Goal: Understand process/instructions: Learn how to perform a task or action

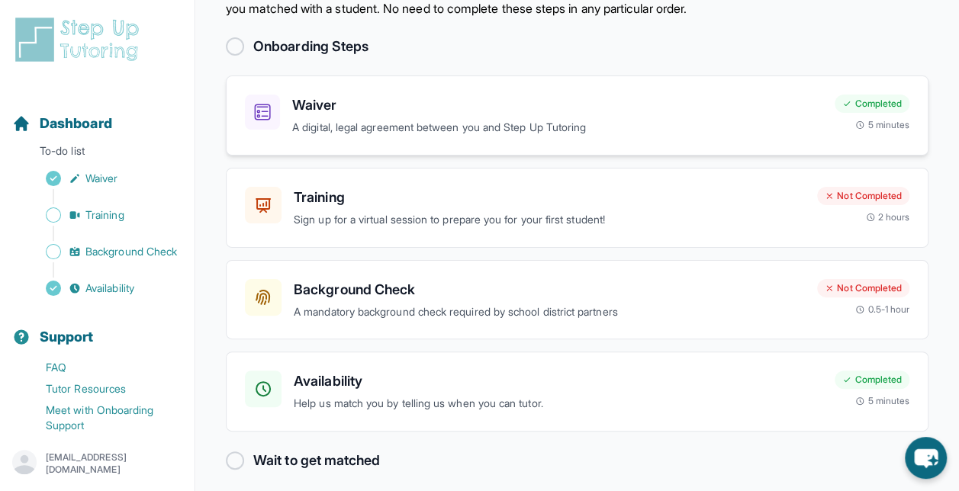
scroll to position [82, 0]
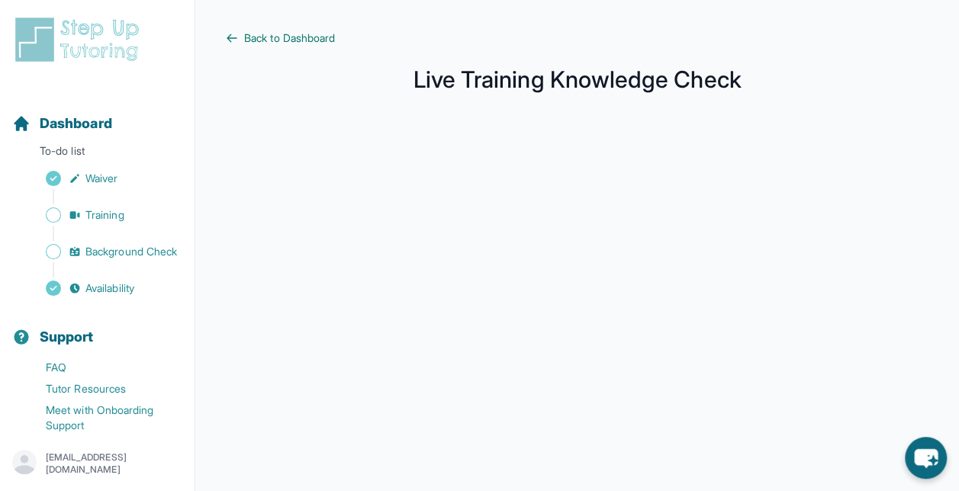
click at [315, 35] on span "Back to Dashboard" at bounding box center [289, 38] width 91 height 15
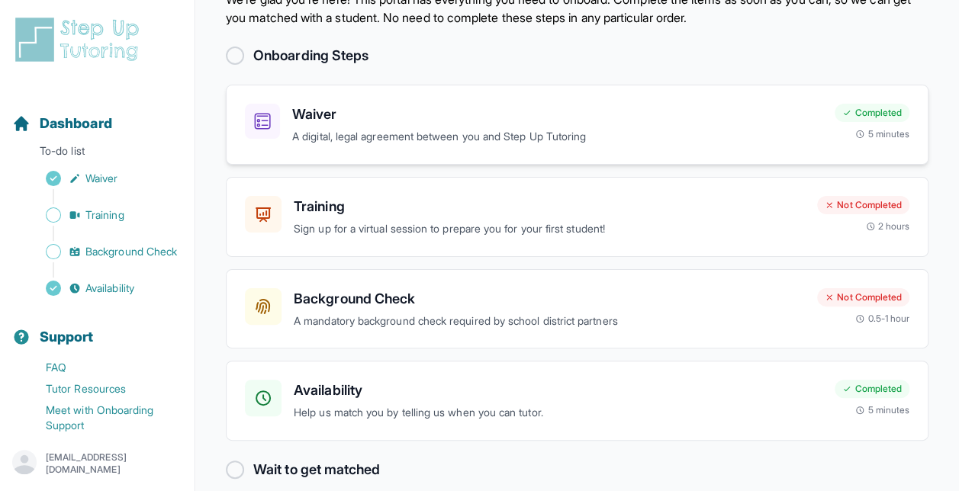
scroll to position [82, 0]
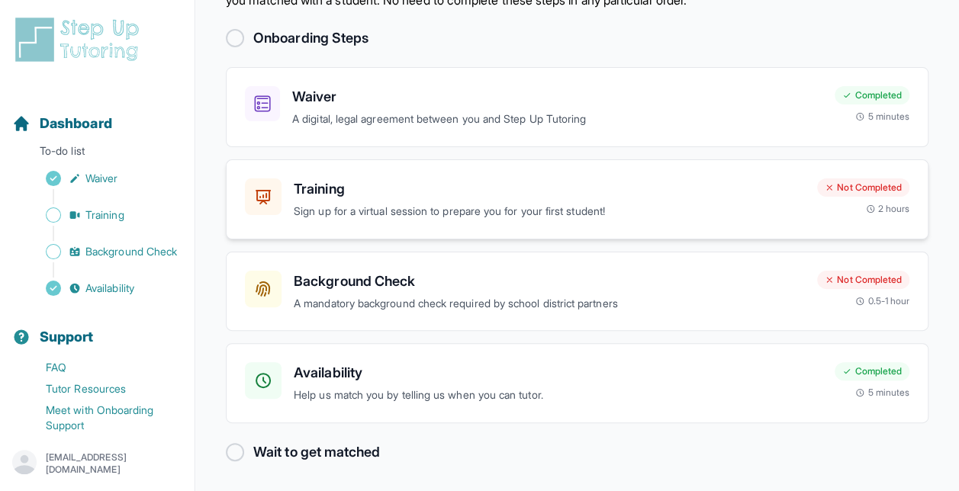
click at [476, 206] on p "Sign up for a virtual session to prepare you for your first student!" at bounding box center [549, 212] width 511 height 18
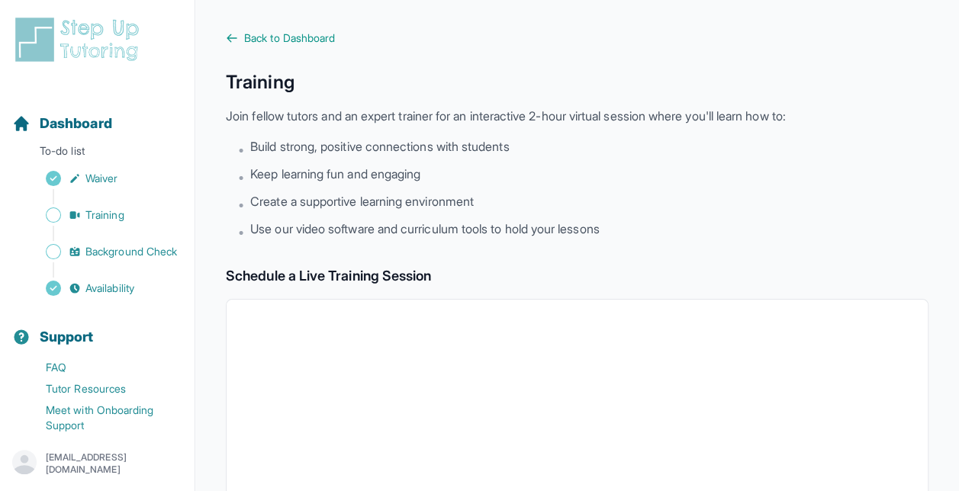
click at [282, 37] on span "Back to Dashboard" at bounding box center [289, 38] width 91 height 15
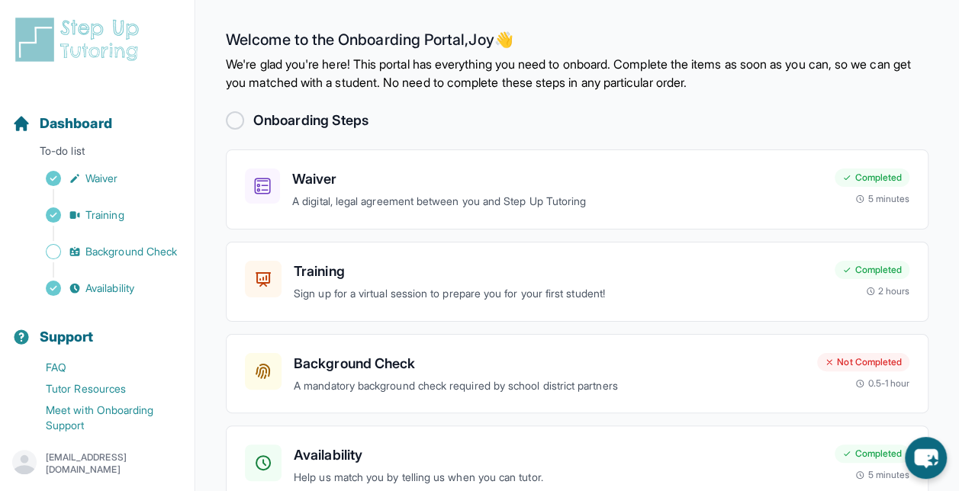
scroll to position [82, 0]
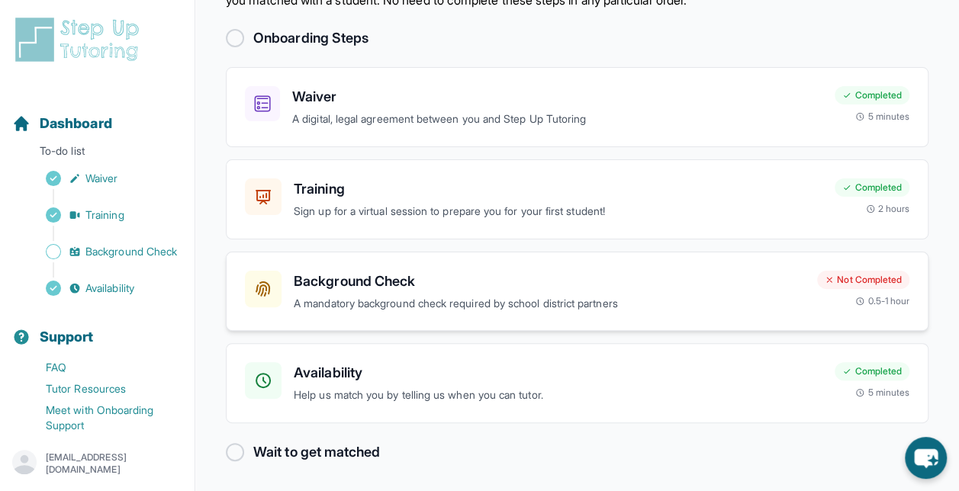
click at [462, 286] on h3 "Background Check" at bounding box center [549, 281] width 511 height 21
